Goal: Information Seeking & Learning: Understand process/instructions

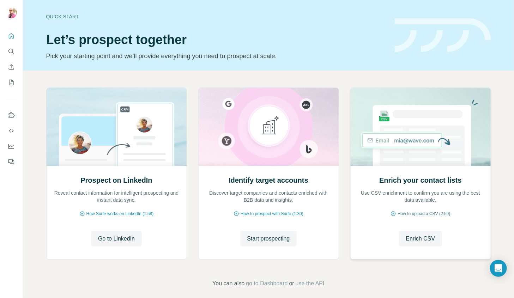
click at [427, 215] on span "How to upload a CSV (2:59)" at bounding box center [424, 214] width 53 height 6
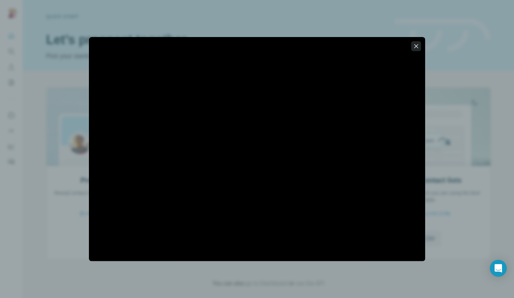
click at [419, 46] on icon "button" at bounding box center [416, 46] width 7 height 7
